Goal: Ask a question

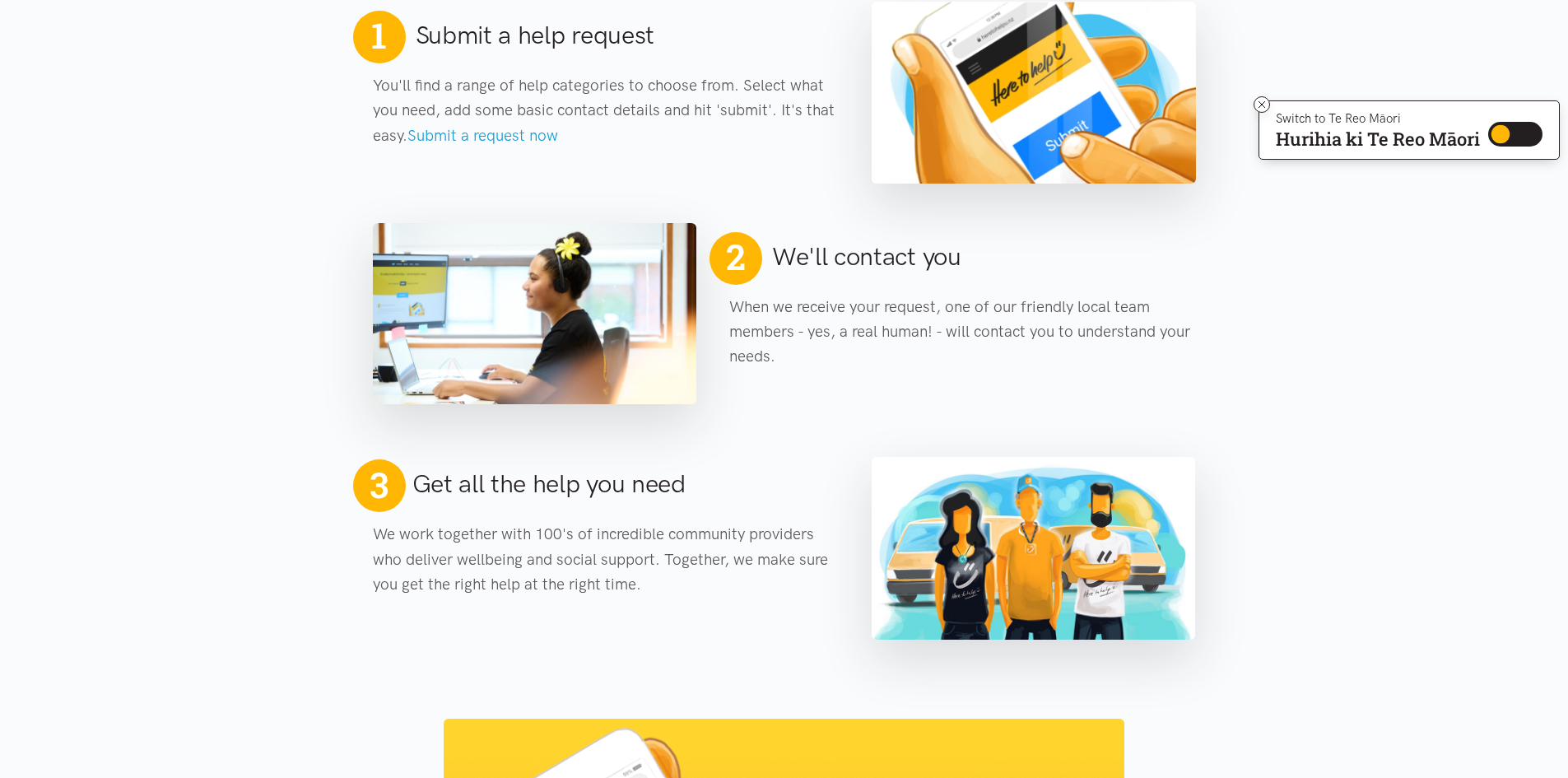
scroll to position [824, 0]
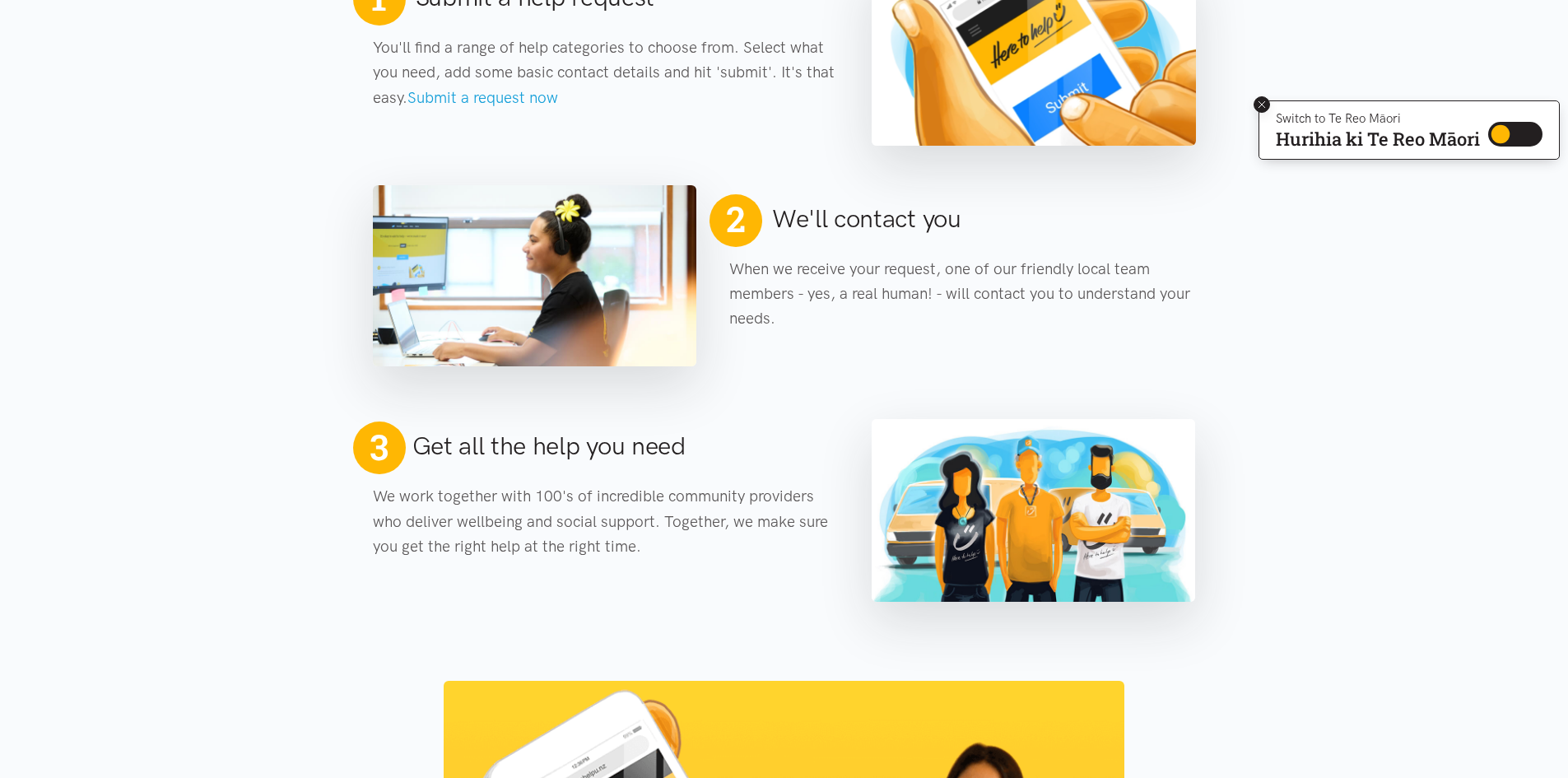
click at [1259, 105] on icon at bounding box center [1262, 105] width 7 height 7
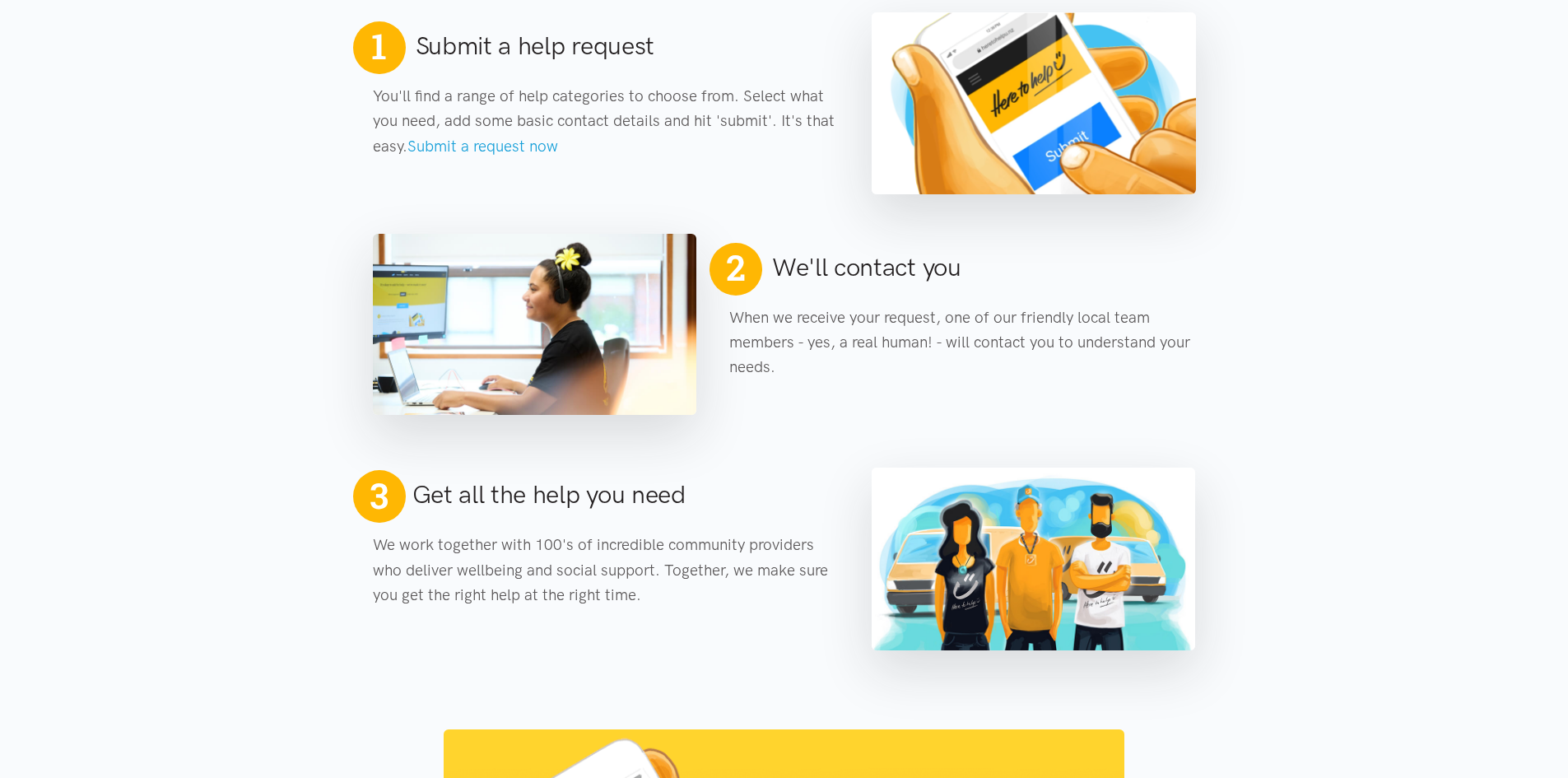
scroll to position [635, 0]
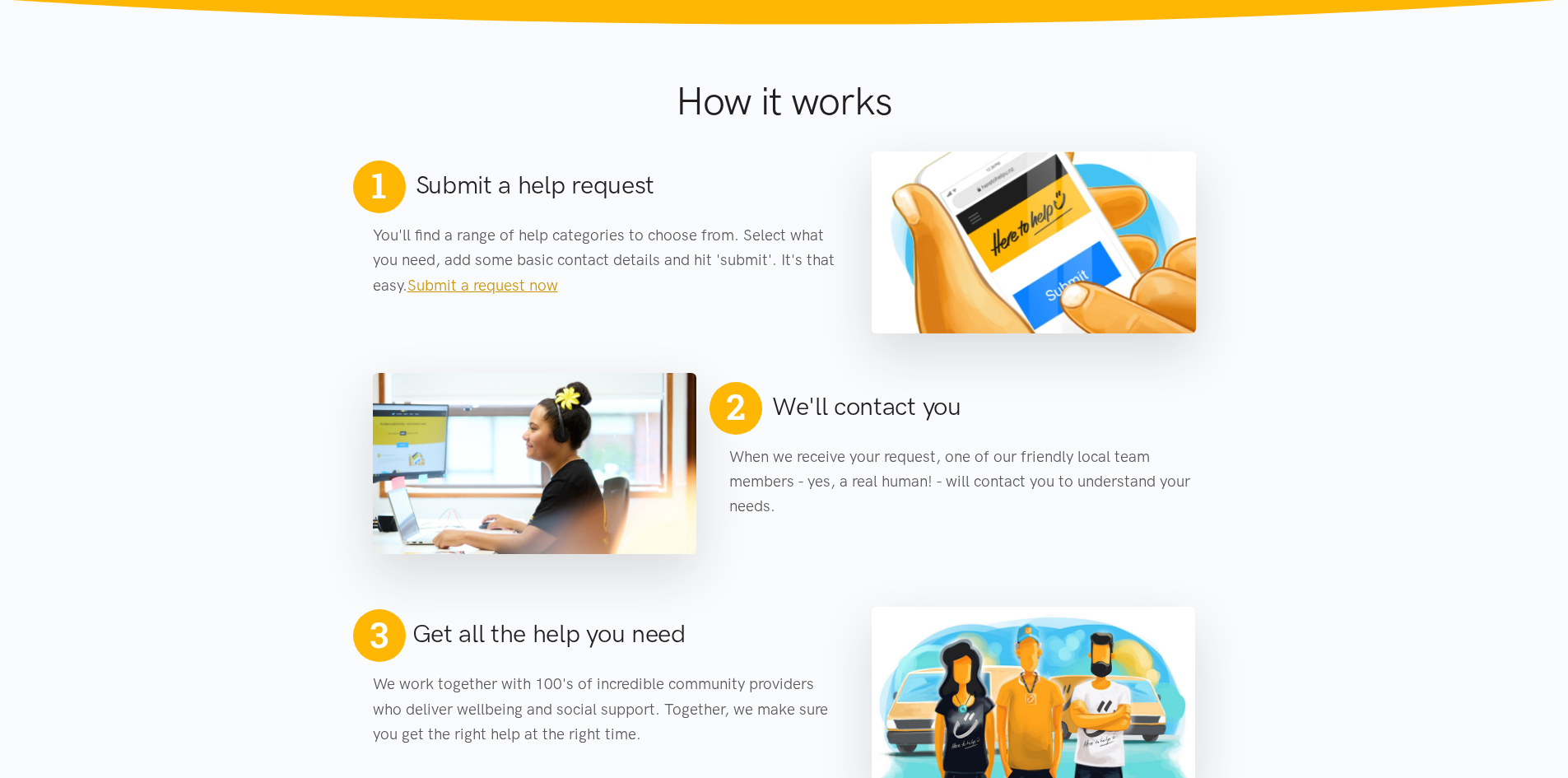
click at [538, 286] on link "Submit a request now" at bounding box center [483, 286] width 151 height 19
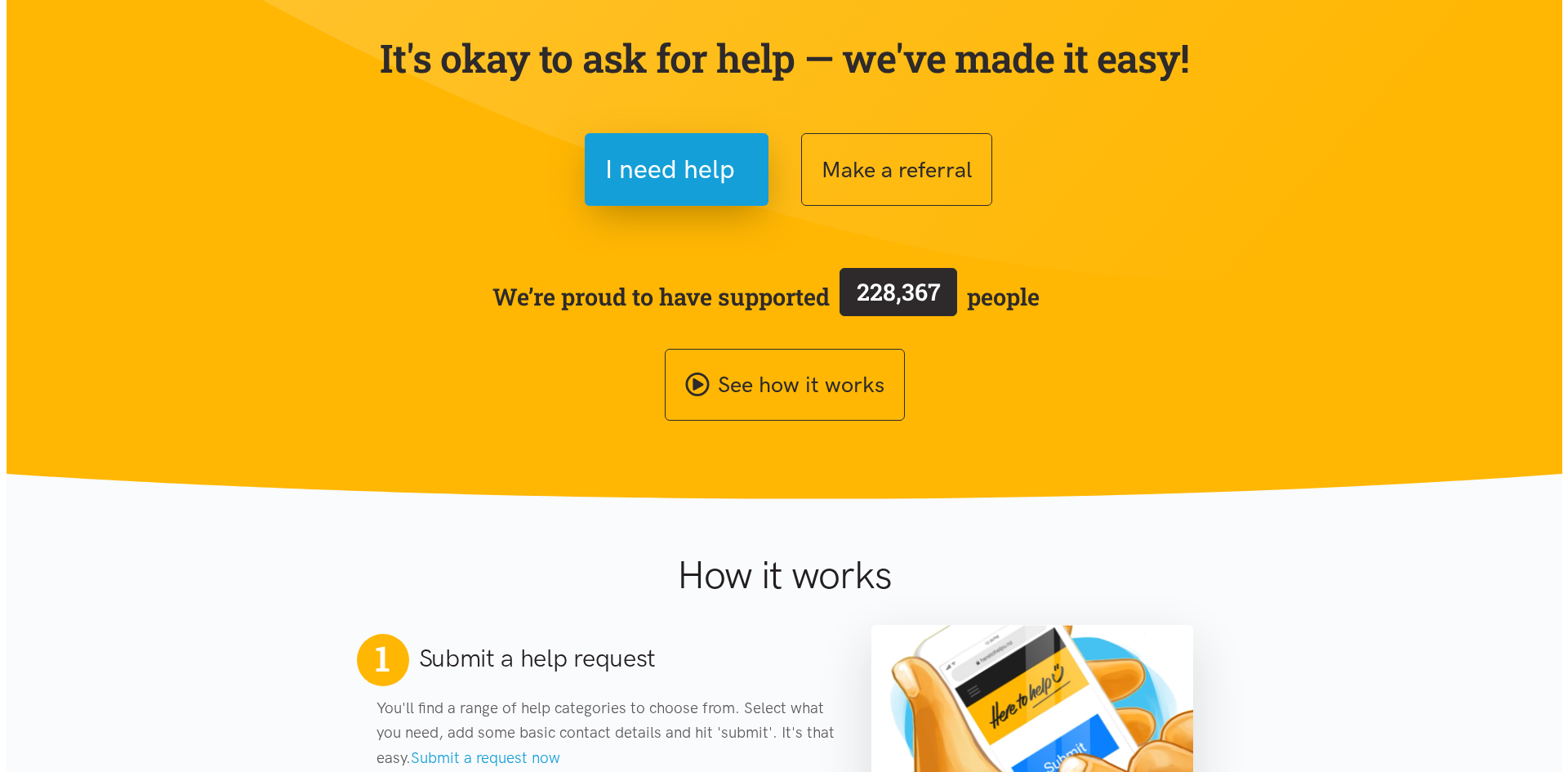
scroll to position [82, 0]
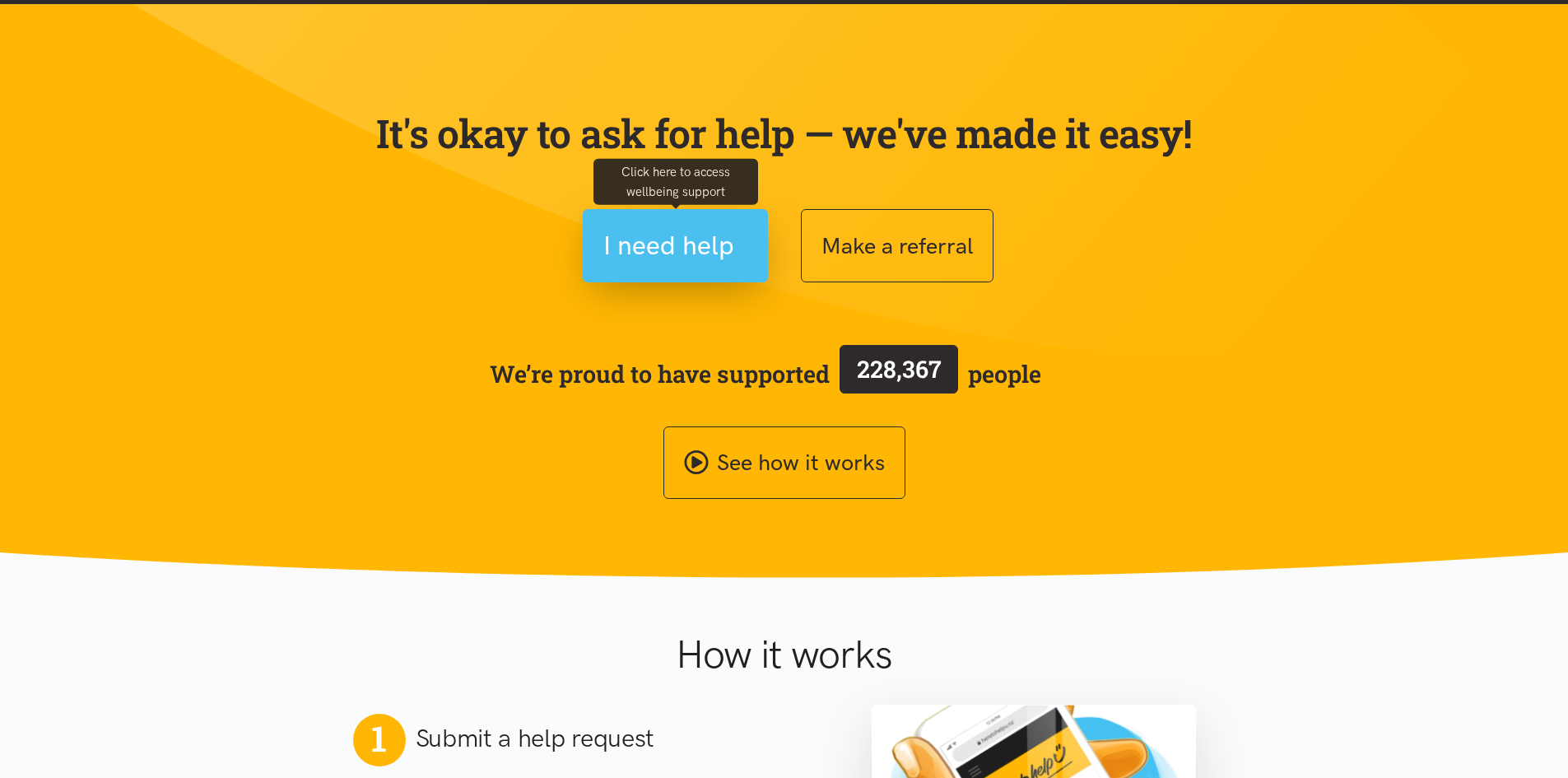
click at [698, 257] on span "I need help" at bounding box center [668, 246] width 131 height 42
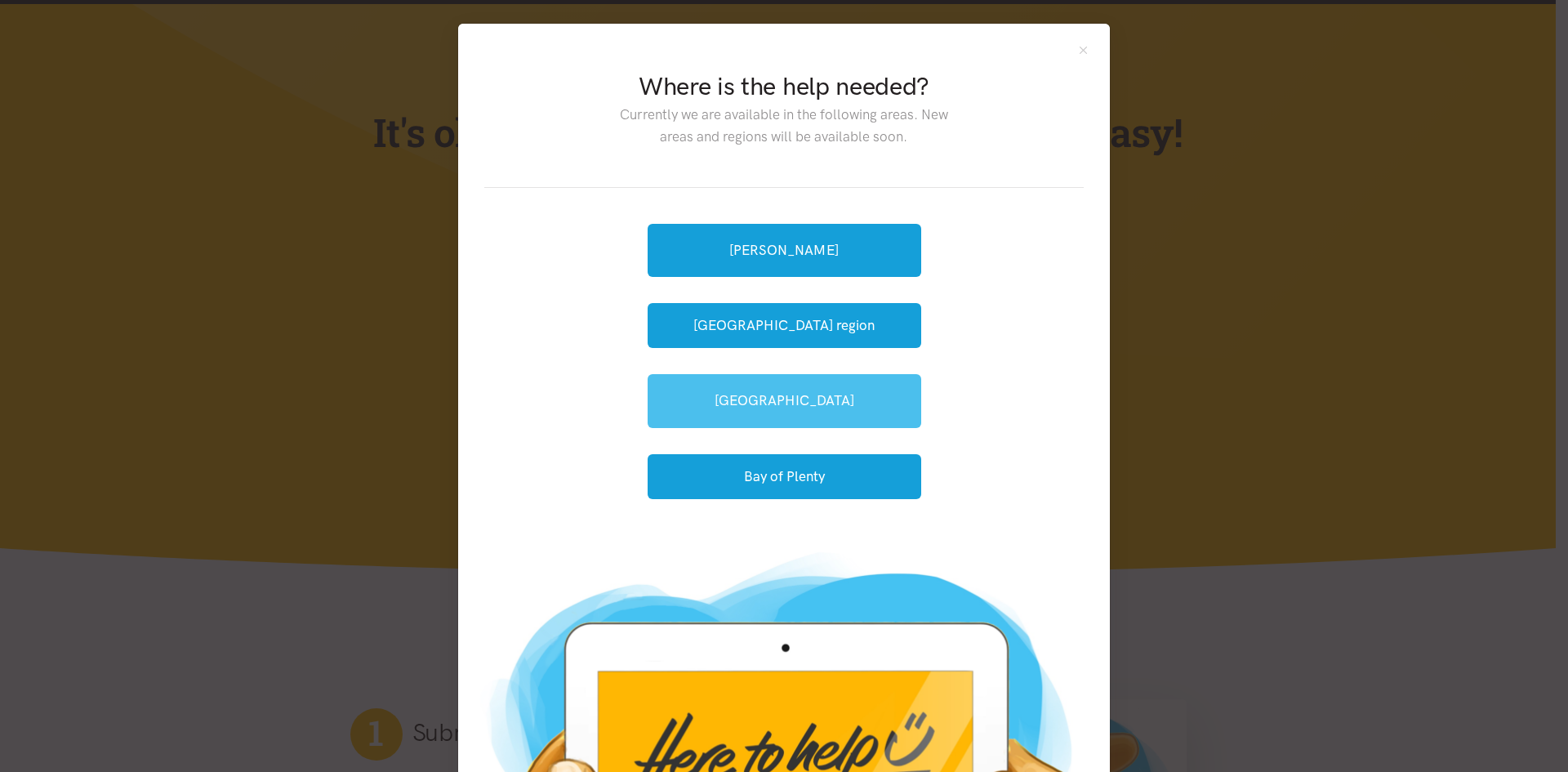
click at [787, 386] on link "[GEOGRAPHIC_DATA]" at bounding box center [784, 400] width 274 height 53
